Goal: Task Accomplishment & Management: Use online tool/utility

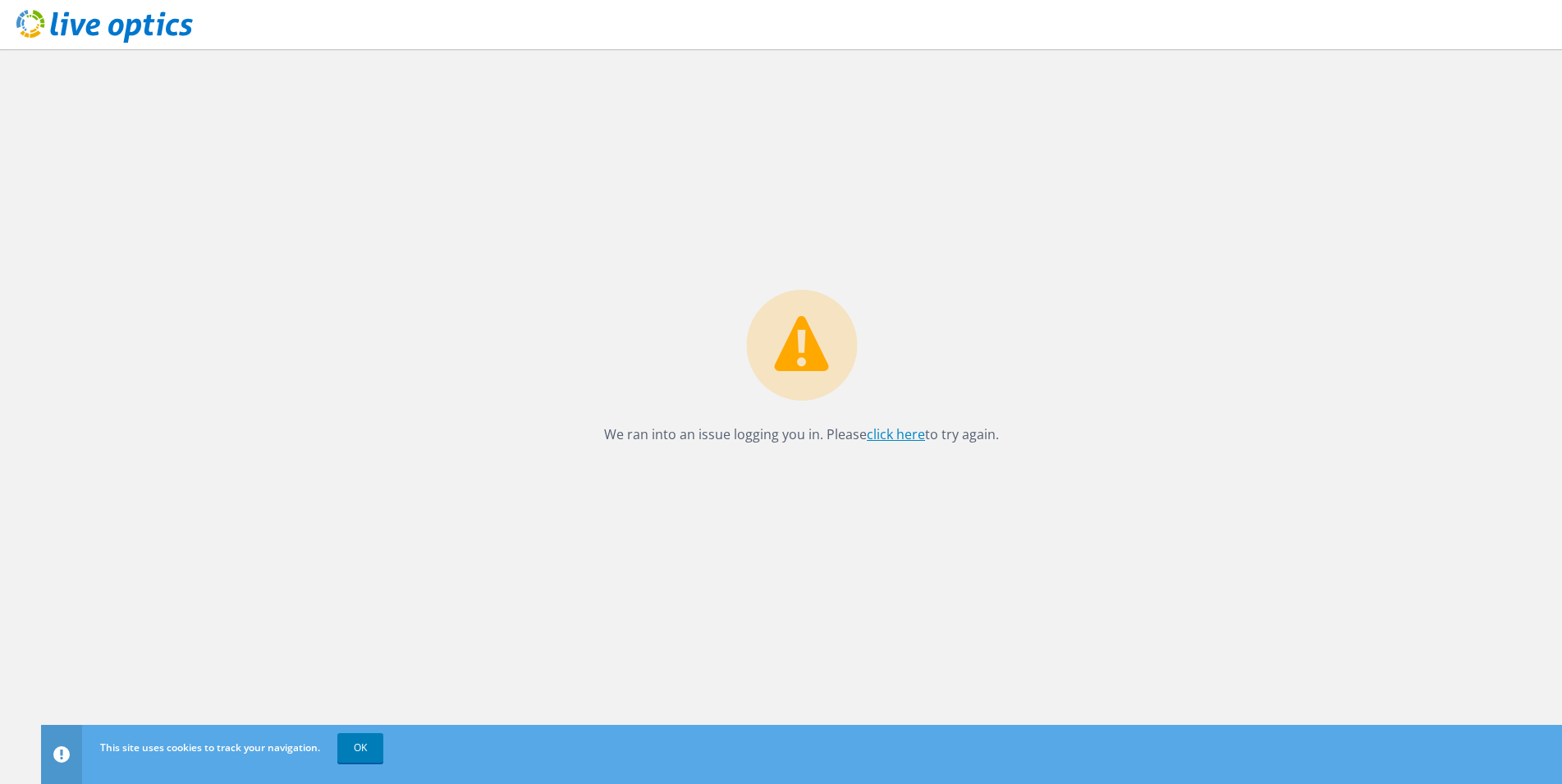
click at [900, 435] on link "click here" at bounding box center [896, 434] width 58 height 18
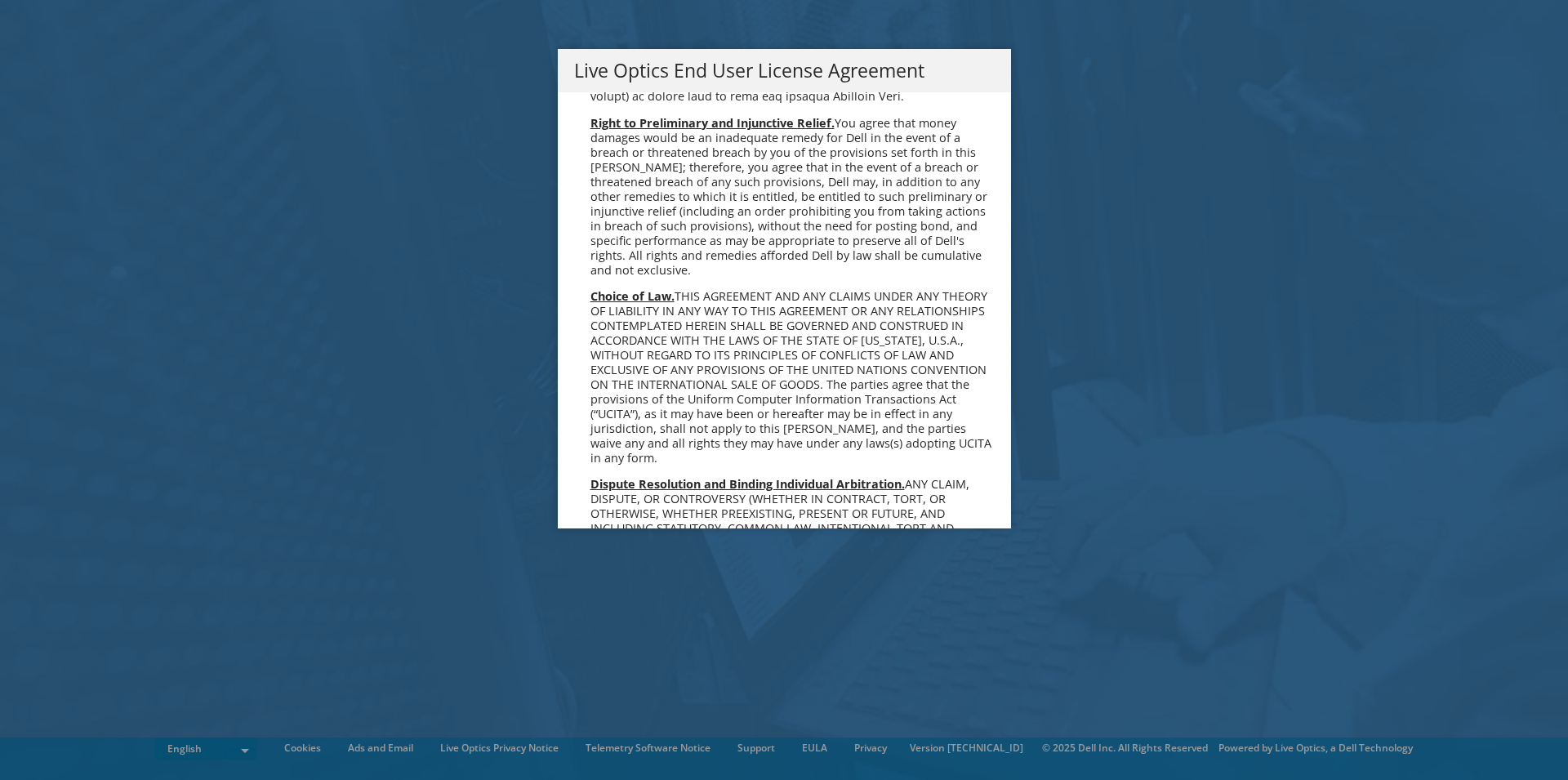
scroll to position [6174, 0]
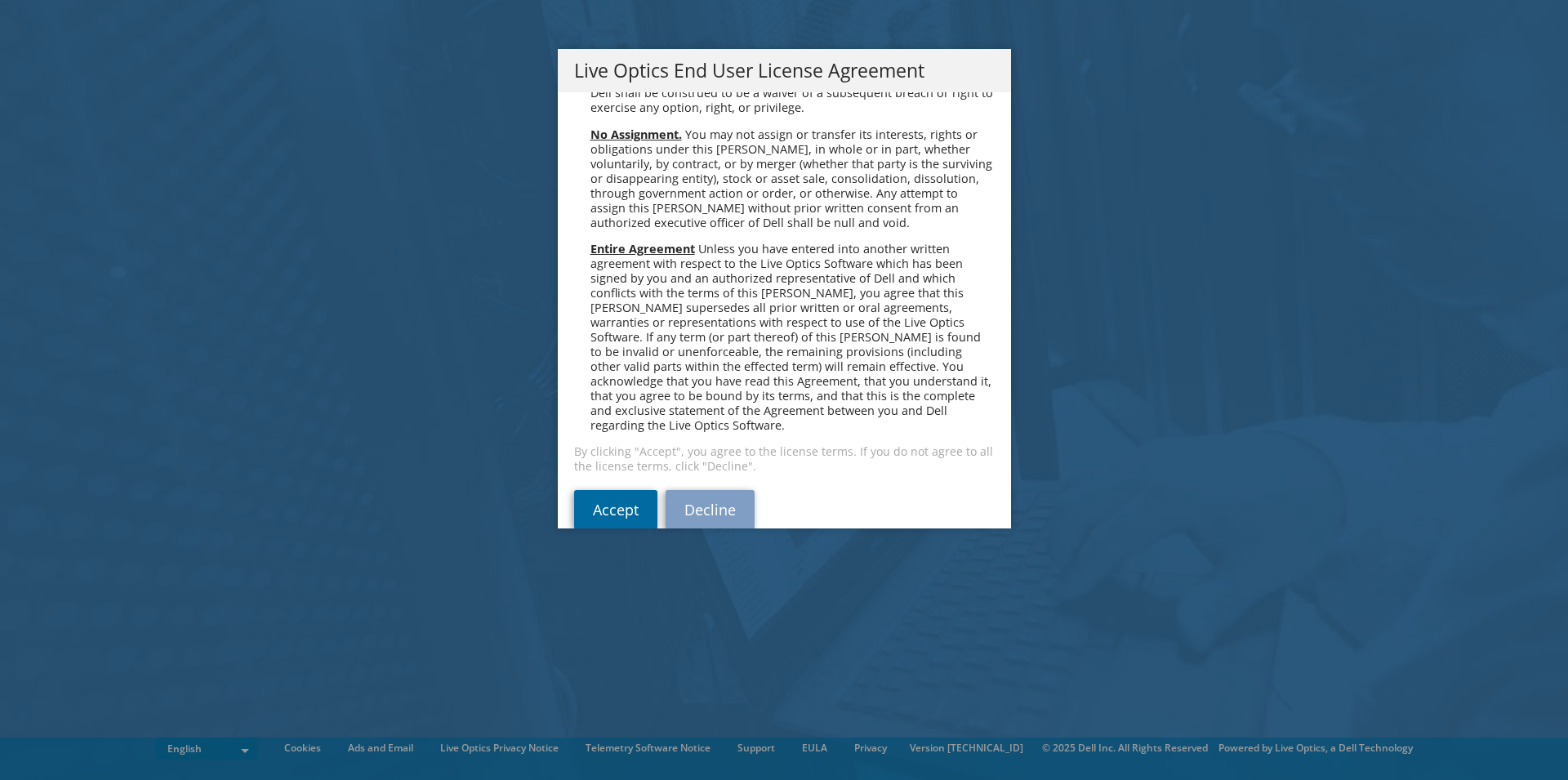
click at [613, 490] on link "Accept" at bounding box center [615, 509] width 83 height 39
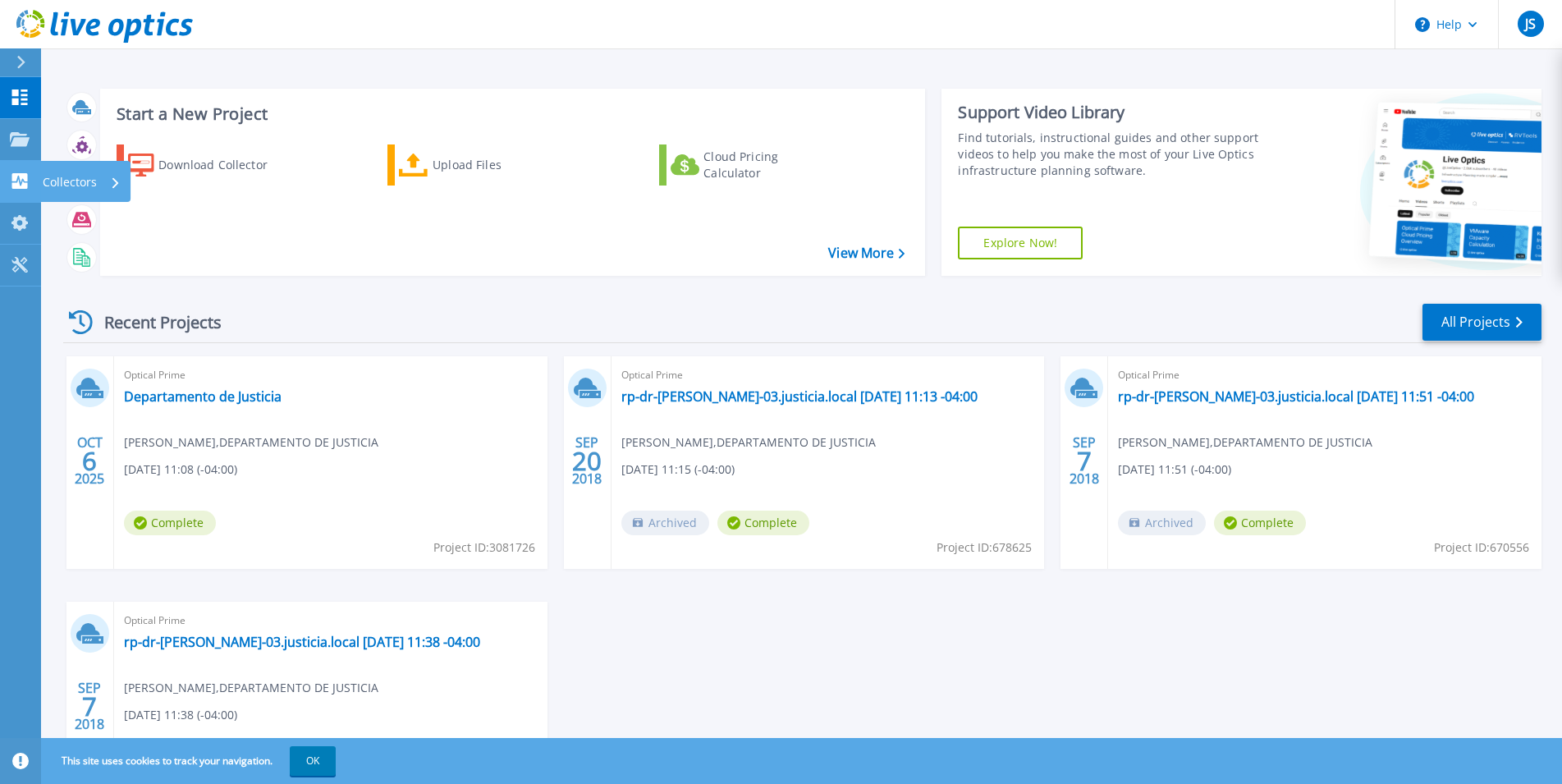
click at [11, 184] on icon at bounding box center [19, 180] width 19 height 16
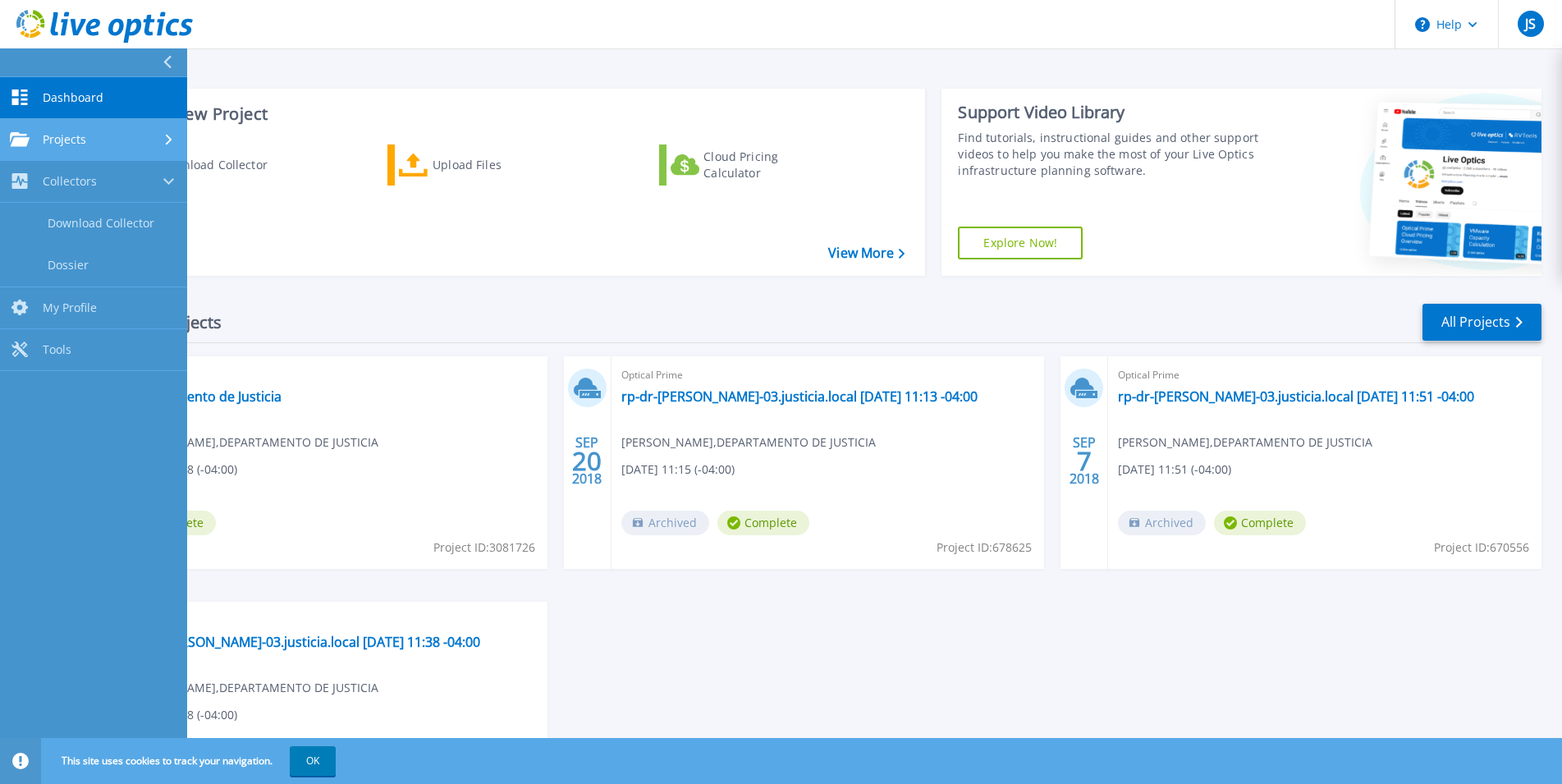
click at [40, 145] on div "Projects" at bounding box center [48, 140] width 76 height 15
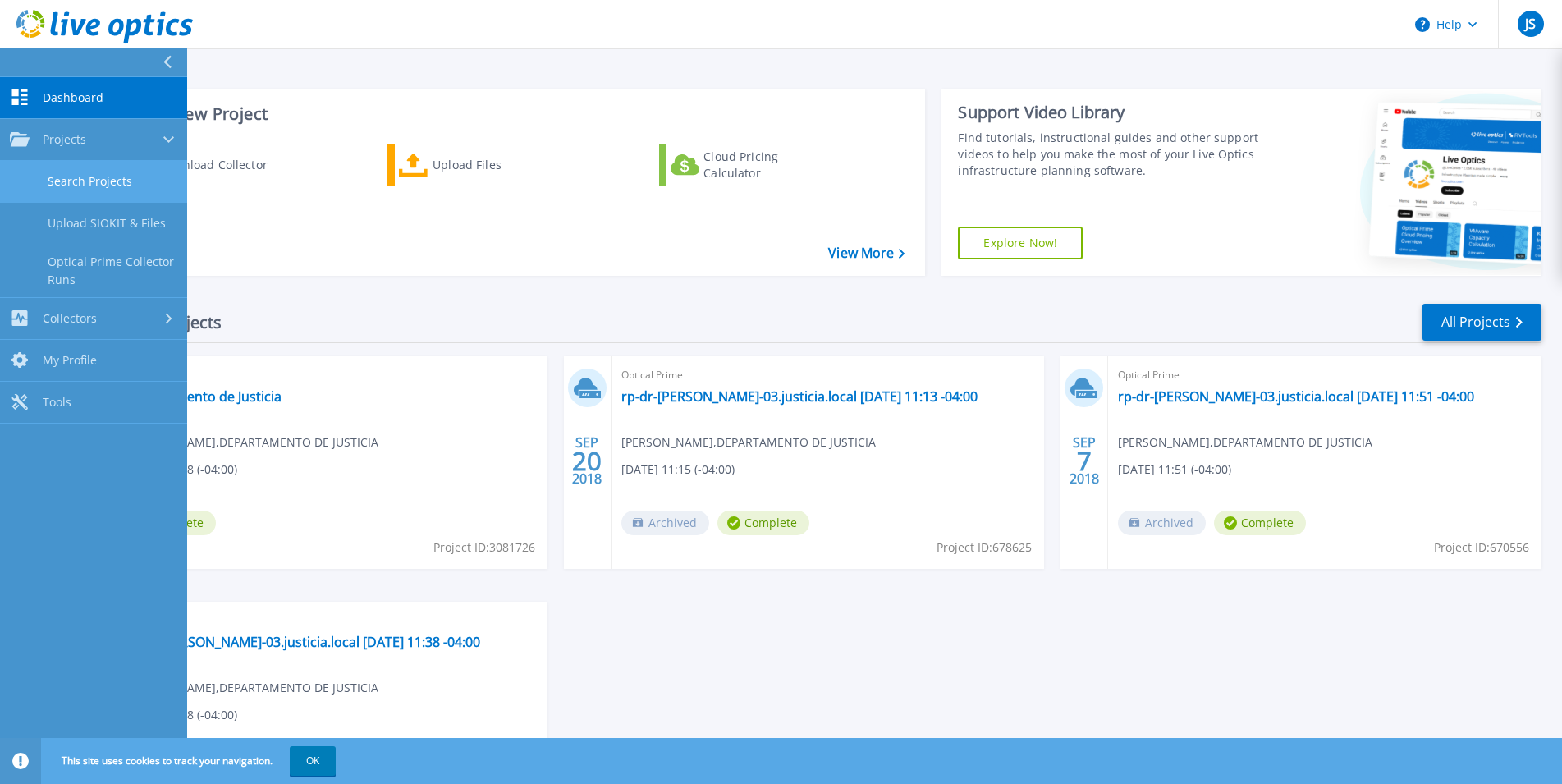
click at [60, 179] on link "Search Projects" at bounding box center [93, 181] width 187 height 41
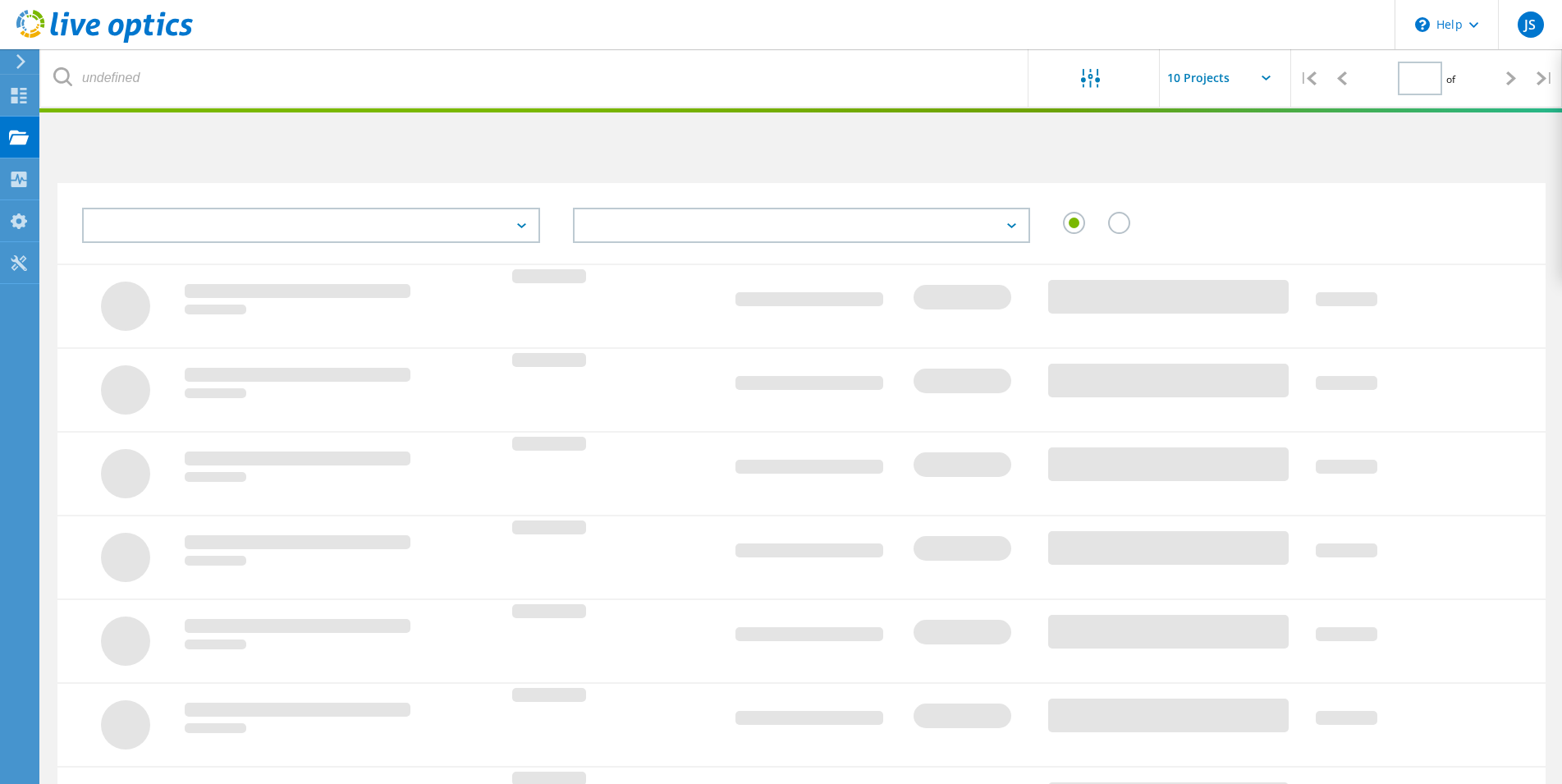
type input "1"
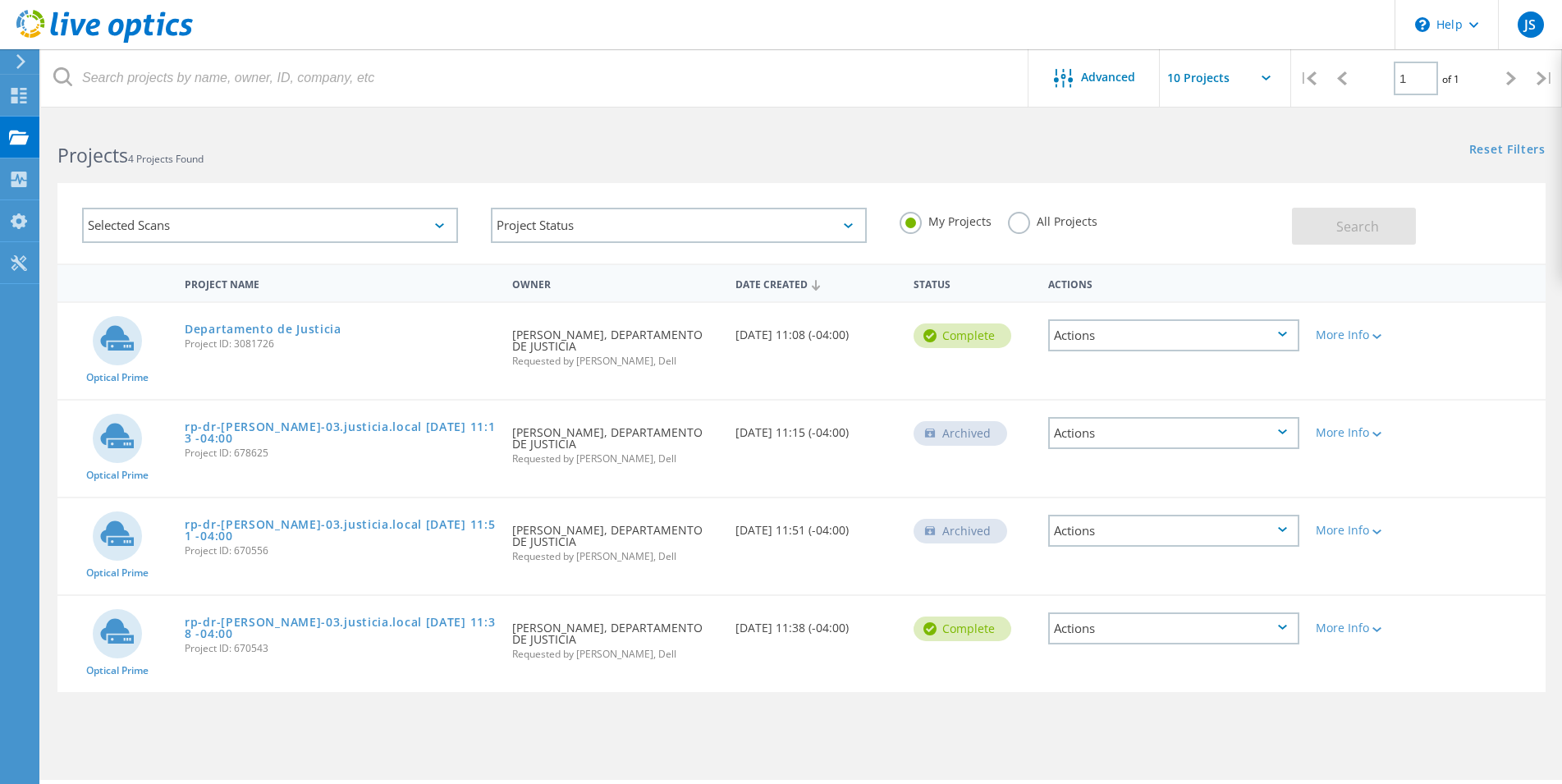
click at [1274, 336] on div "Actions" at bounding box center [1174, 335] width 251 height 32
click at [1371, 337] on div "More Info" at bounding box center [1366, 335] width 102 height 11
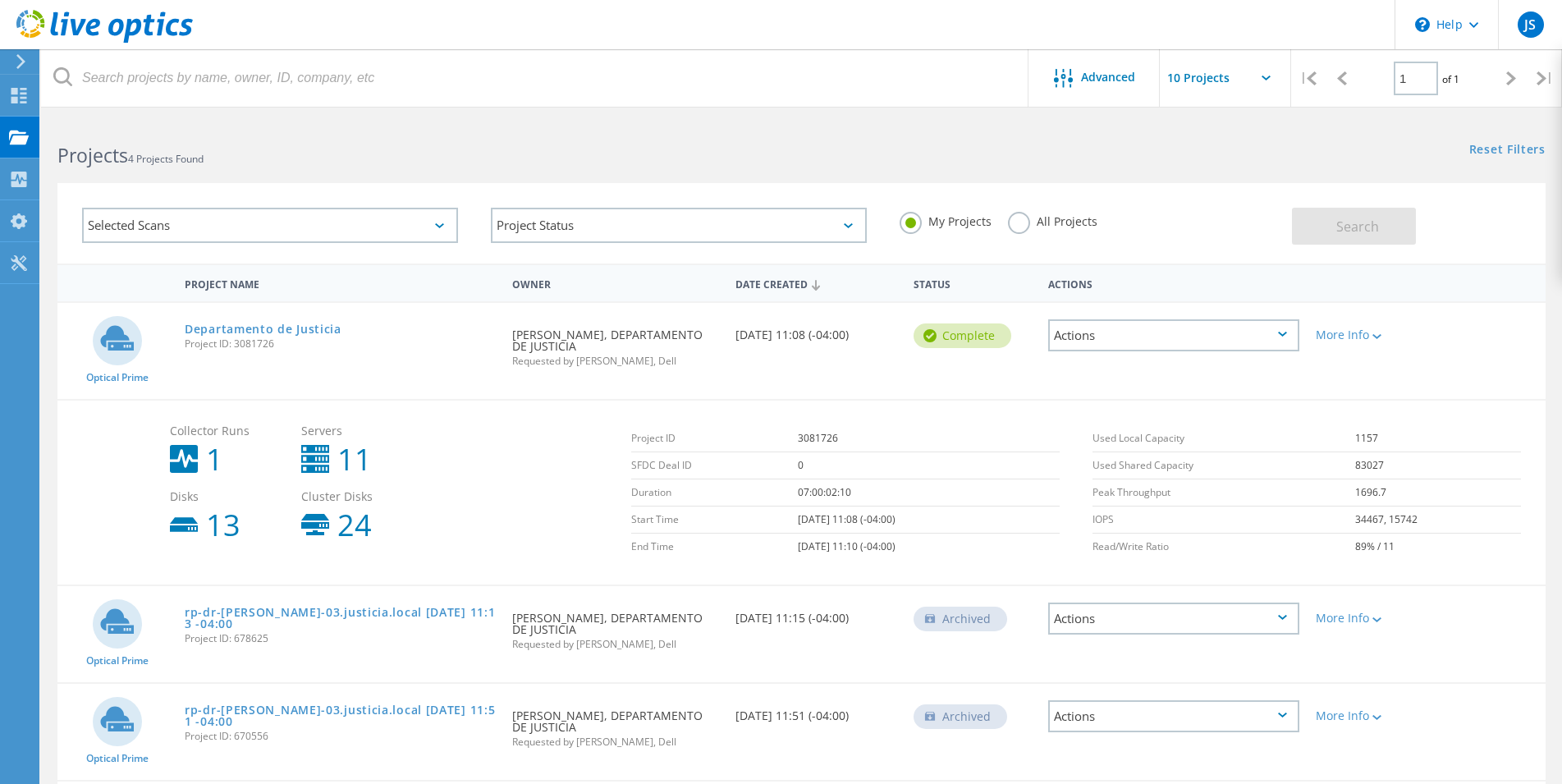
click at [316, 458] on icon at bounding box center [315, 458] width 28 height 28
click at [346, 470] on b "11" at bounding box center [353, 459] width 34 height 29
drag, startPoint x: 364, startPoint y: 467, endPoint x: 352, endPoint y: 484, distance: 20.8
click at [364, 467] on b "11" at bounding box center [353, 459] width 34 height 29
drag, startPoint x: 341, startPoint y: 527, endPoint x: 238, endPoint y: 533, distance: 103.2
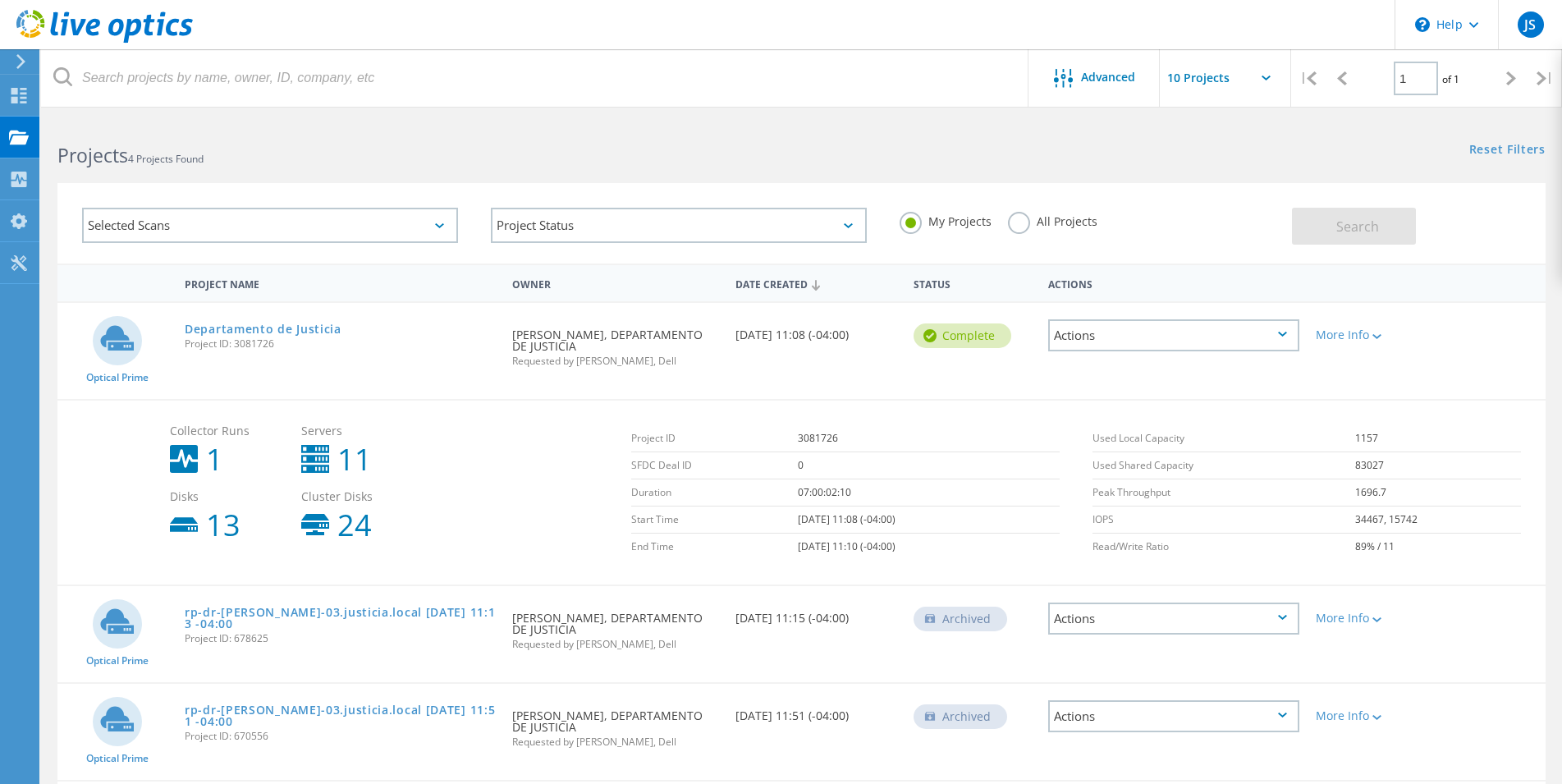
click at [341, 529] on b "24" at bounding box center [353, 525] width 34 height 29
drag, startPoint x: 212, startPoint y: 525, endPoint x: 209, endPoint y: 515, distance: 10.4
click at [211, 523] on b "13" at bounding box center [223, 525] width 34 height 29
click at [200, 482] on div "Collector Runs 1" at bounding box center [227, 449] width 132 height 65
click at [1247, 79] on input "text" at bounding box center [1242, 78] width 164 height 57
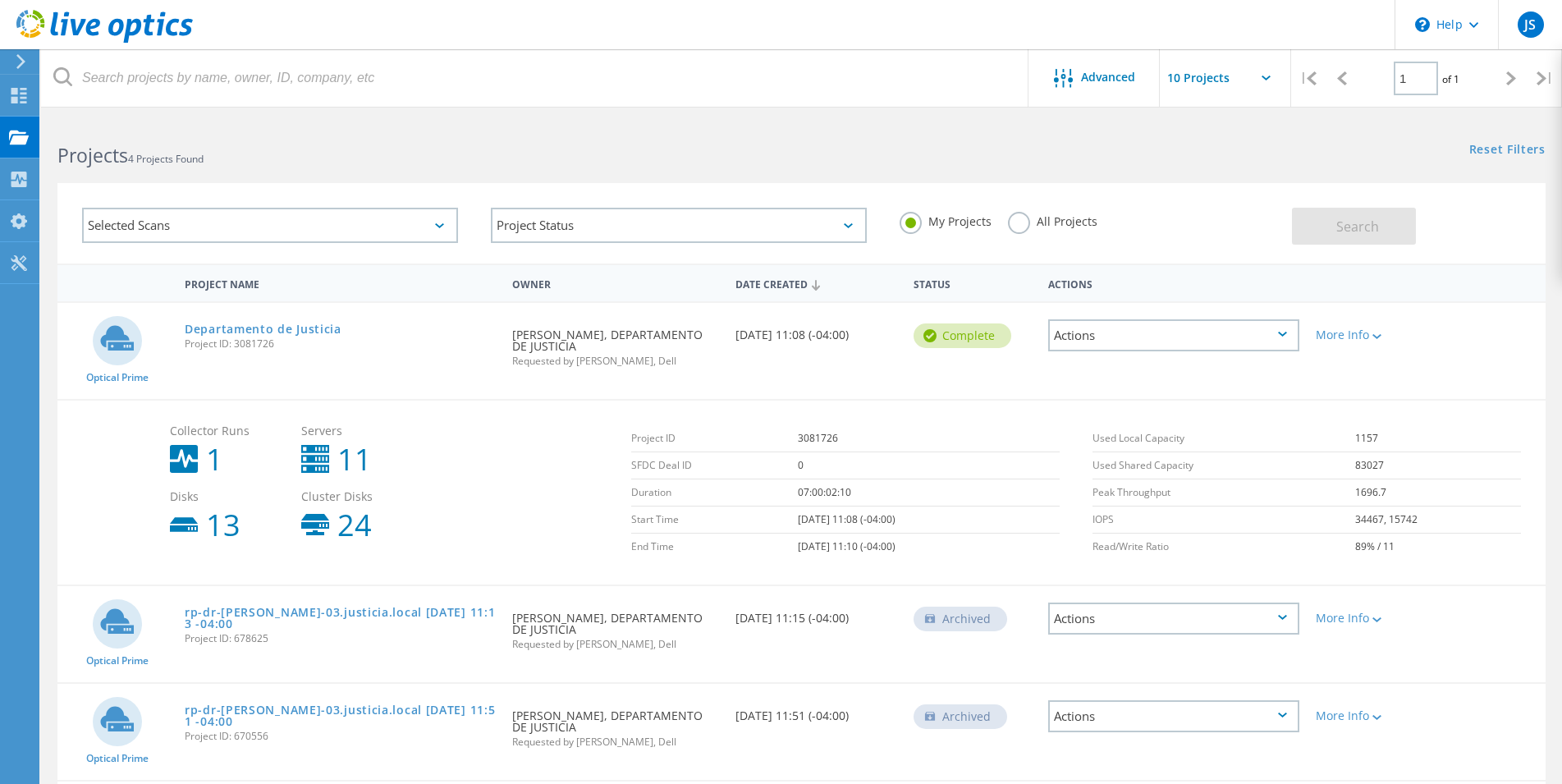
click at [12, 64] on div at bounding box center [17, 62] width 25 height 15
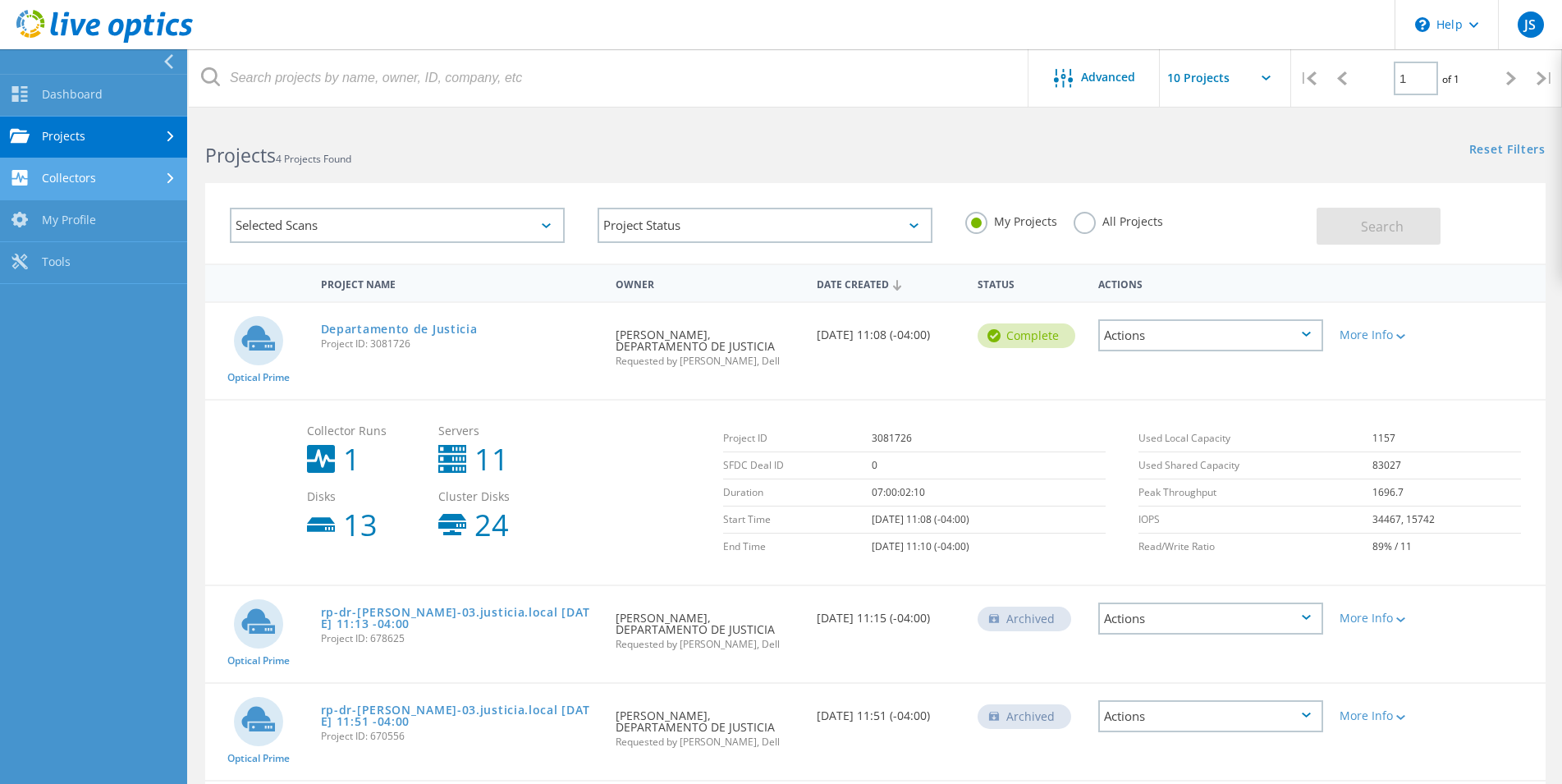
click at [73, 178] on link "Collectors" at bounding box center [93, 179] width 187 height 41
